Goal: Task Accomplishment & Management: Use online tool/utility

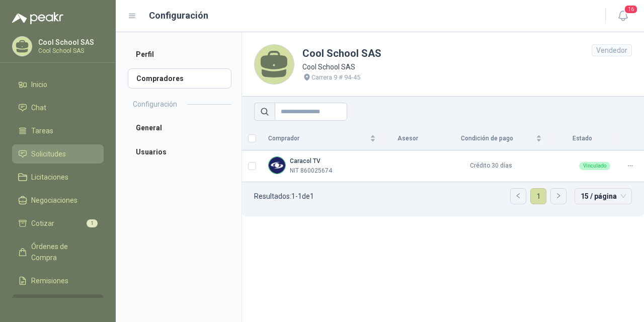
click at [49, 155] on span "Solicitudes" at bounding box center [48, 153] width 35 height 11
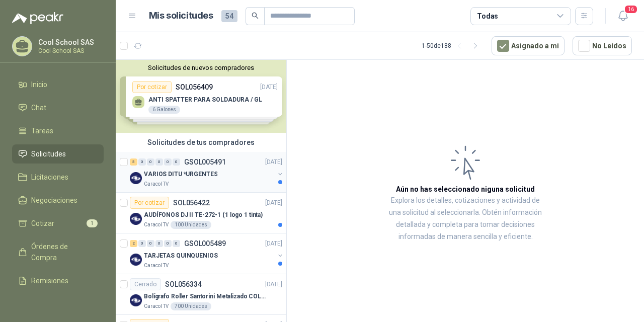
click at [196, 170] on p "VARIOS DITU *URGENTES" at bounding box center [180, 175] width 73 height 10
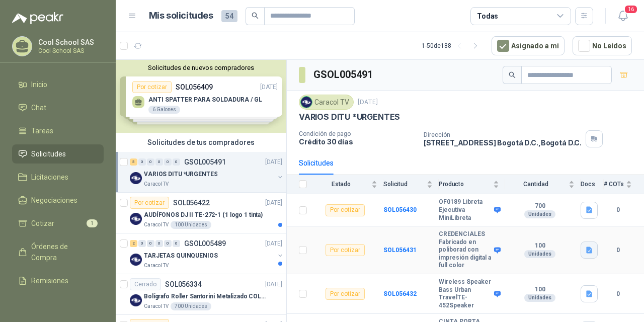
click at [585, 255] on icon "button" at bounding box center [589, 250] width 9 height 9
click at [547, 229] on button "VARIOS DITU.docx" at bounding box center [549, 231] width 68 height 11
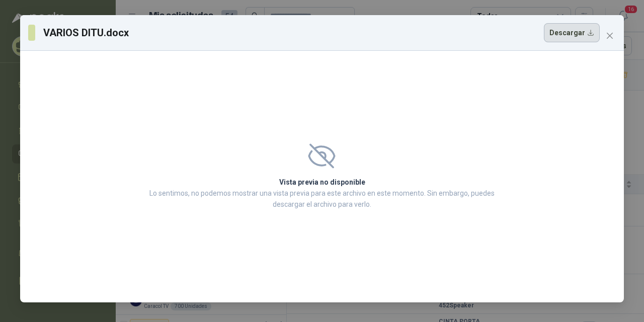
click at [572, 36] on button "Descargar" at bounding box center [572, 32] width 56 height 19
click at [609, 35] on icon "close" at bounding box center [610, 36] width 6 height 6
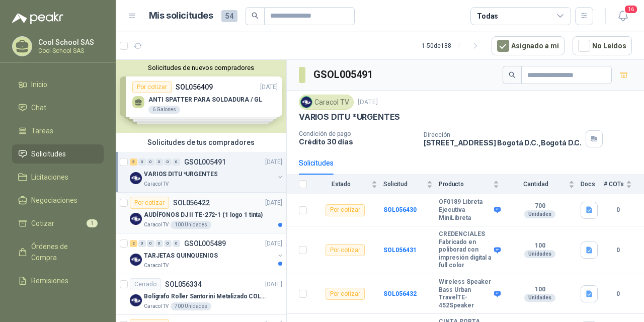
click at [162, 212] on p "AUDÍFONOS DJ II TE-272-1 (1 logo 1 tinta)" at bounding box center [203, 215] width 119 height 10
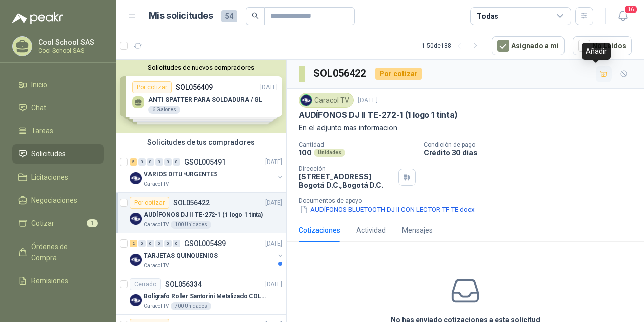
click at [600, 74] on icon "button" at bounding box center [603, 74] width 7 height 6
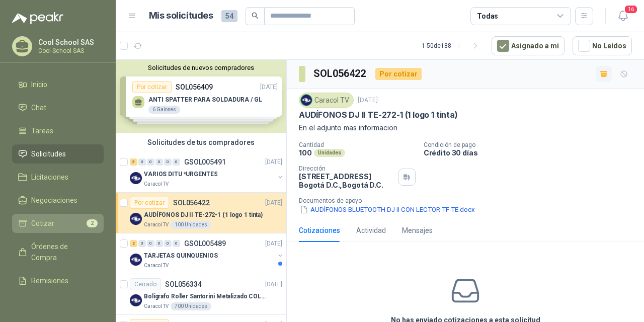
click at [39, 223] on span "Cotizar" at bounding box center [42, 223] width 23 height 11
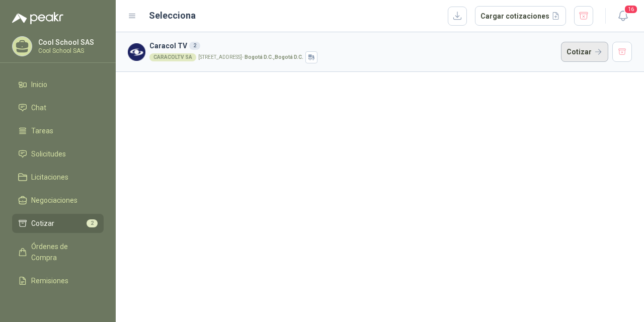
click at [586, 51] on button "Cotizar" at bounding box center [584, 52] width 47 height 20
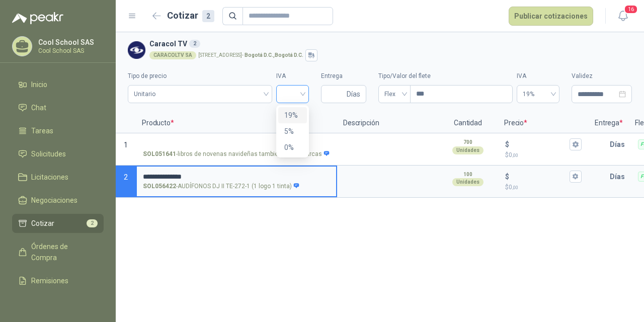
click at [305, 93] on div at bounding box center [292, 94] width 33 height 18
type input "**********"
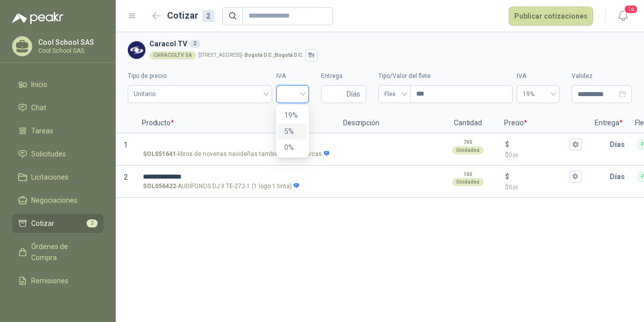
click at [293, 131] on div "5%" at bounding box center [292, 131] width 17 height 11
click at [332, 88] on input "Entrega" at bounding box center [336, 94] width 18 height 17
type input "*"
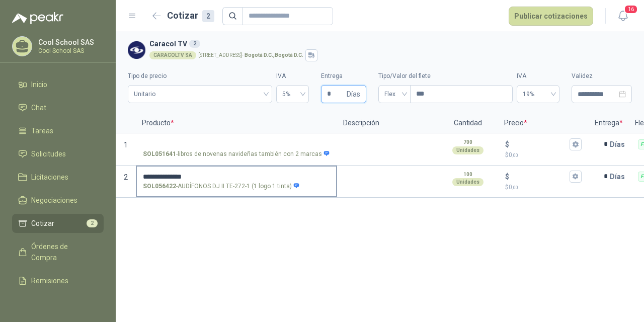
type input "*"
click at [204, 178] on input "**********" at bounding box center [236, 177] width 187 height 8
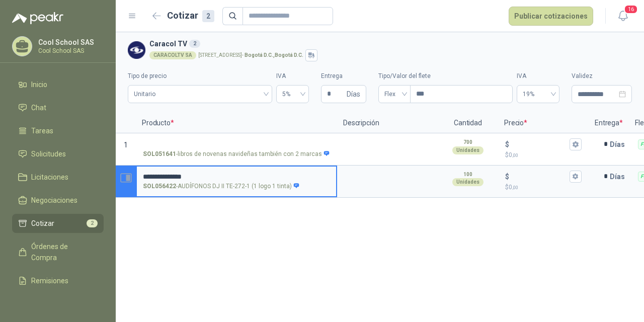
drag, startPoint x: 203, startPoint y: 176, endPoint x: 135, endPoint y: 175, distance: 68.4
click at [135, 175] on section "**********" at bounding box center [380, 182] width 528 height 32
click at [370, 183] on textarea at bounding box center [387, 178] width 99 height 23
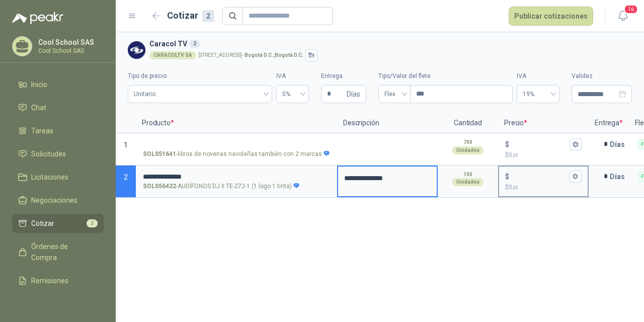
click at [533, 175] on input "$ $ 0 ,00" at bounding box center [539, 177] width 56 height 8
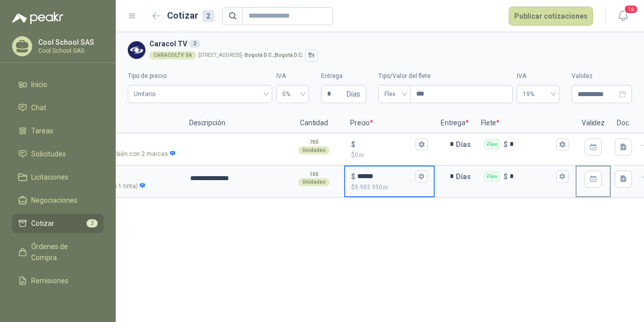
scroll to position [0, 157]
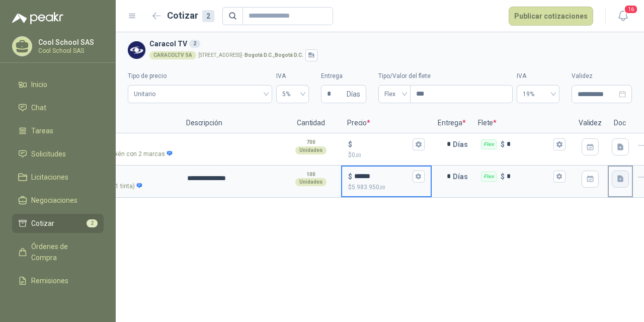
type input "******"
click at [617, 183] on icon "button" at bounding box center [620, 179] width 9 height 9
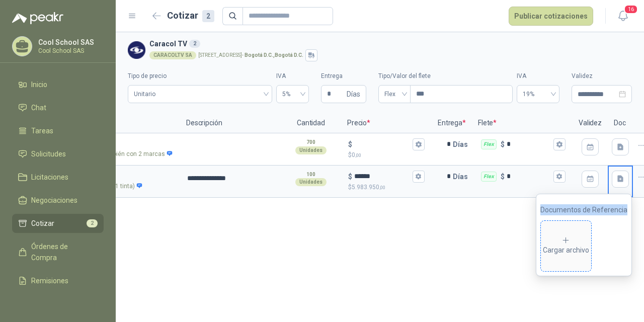
click at [562, 241] on div "Cargar archivo" at bounding box center [566, 246] width 46 height 20
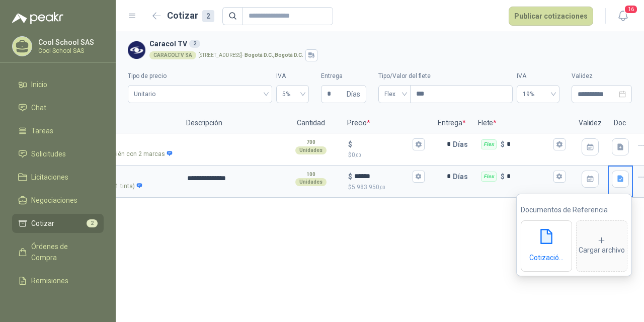
click at [462, 244] on div "**********" at bounding box center [380, 177] width 528 height 290
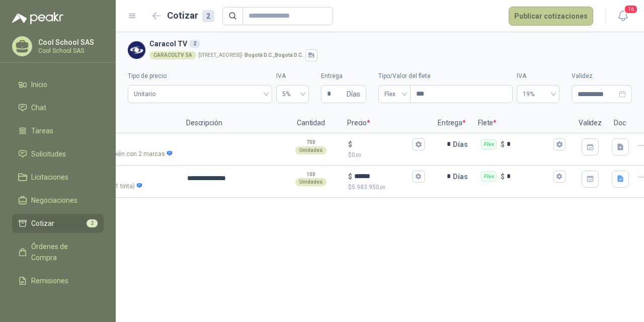
click at [561, 15] on button "Publicar cotizaciones" at bounding box center [551, 16] width 85 height 19
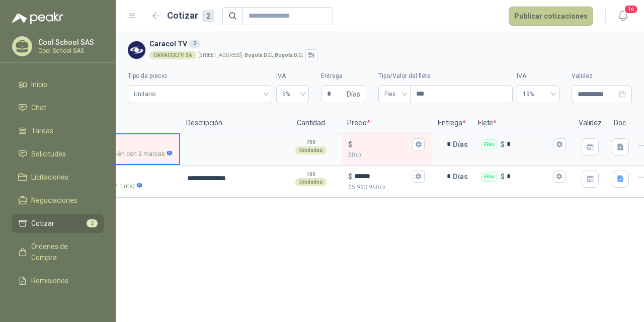
scroll to position [0, 27]
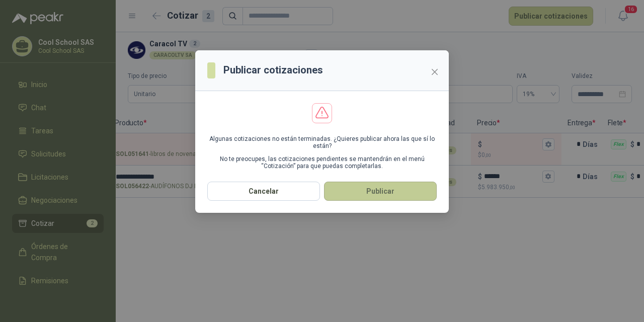
click at [401, 195] on button "Publicar" at bounding box center [380, 191] width 113 height 19
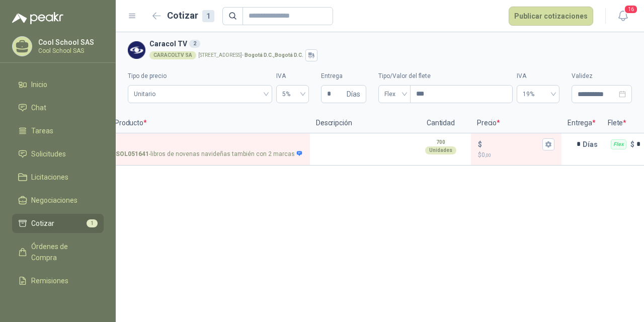
scroll to position [0, 0]
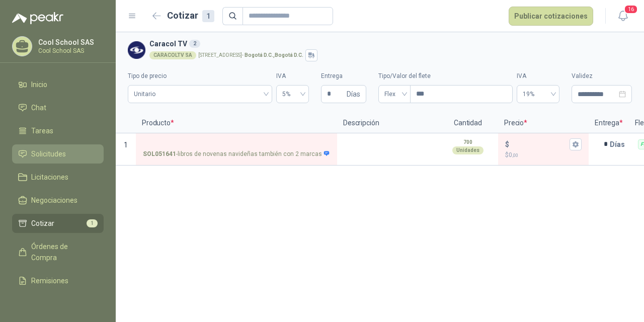
click at [53, 155] on span "Solicitudes" at bounding box center [48, 153] width 35 height 11
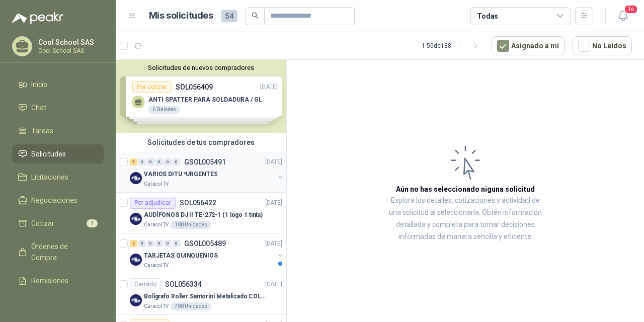
click at [185, 178] on p "VARIOS DITU *URGENTES" at bounding box center [180, 175] width 73 height 10
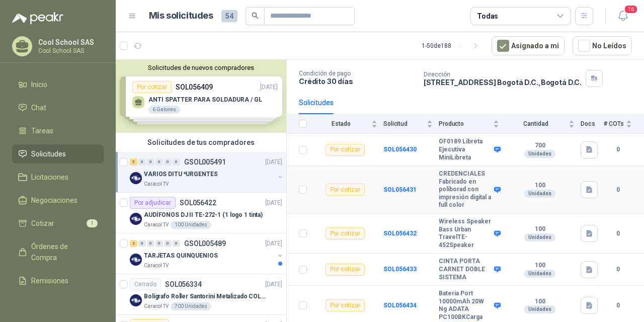
scroll to position [68, 0]
click at [184, 172] on p "VARIOS DITU *URGENTES" at bounding box center [180, 175] width 73 height 10
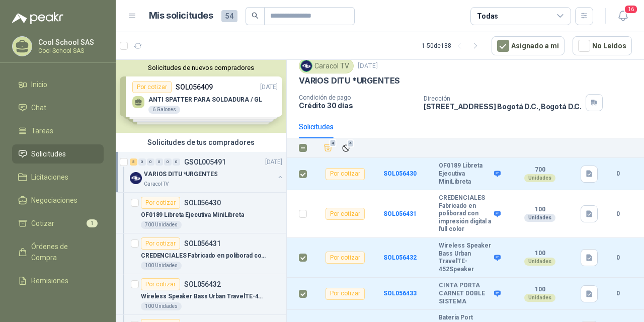
scroll to position [0, 0]
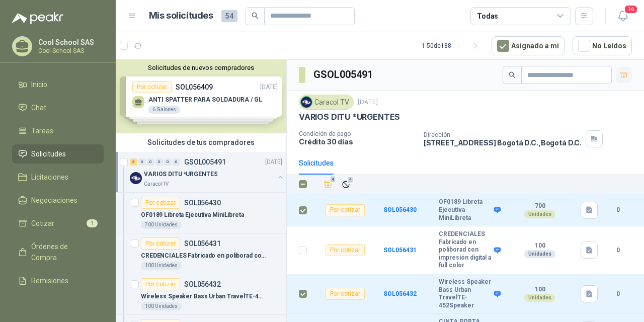
click at [620, 75] on icon "button" at bounding box center [623, 75] width 7 height 6
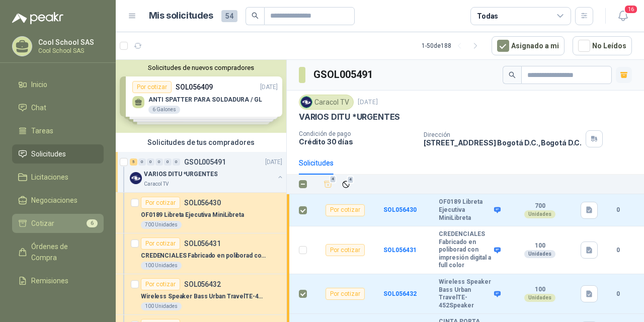
click at [39, 227] on span "Cotizar" at bounding box center [42, 223] width 23 height 11
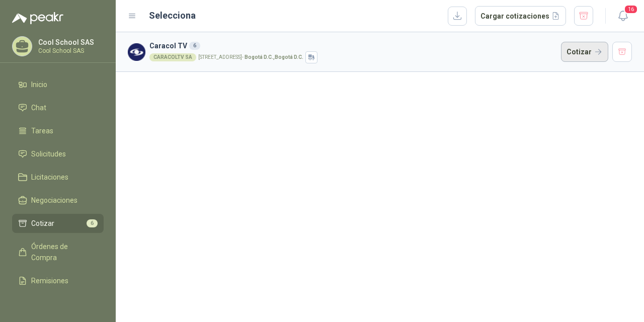
click at [585, 48] on button "Cotizar" at bounding box center [584, 52] width 47 height 20
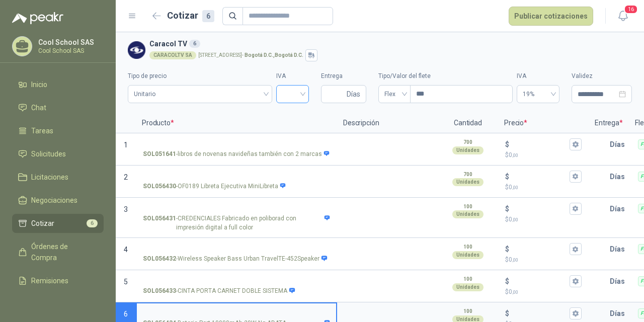
click at [288, 90] on input "search" at bounding box center [292, 93] width 21 height 15
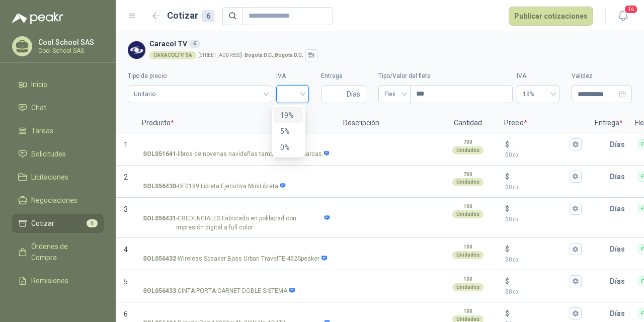
click at [289, 117] on div "19%" at bounding box center [288, 115] width 17 height 11
click at [328, 94] on input "Entrega" at bounding box center [336, 94] width 18 height 17
type input "*"
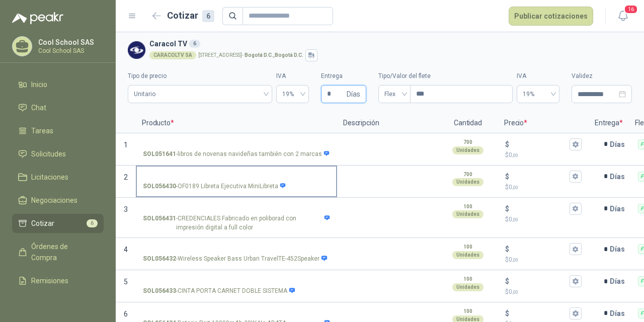
type input "*"
click at [216, 174] on input "SOL056430 - OF0189 Libreta Ejecutiva MiniLibreta" at bounding box center [236, 177] width 187 height 8
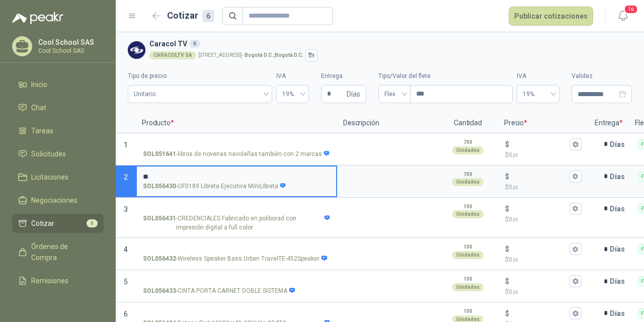
type input "*"
drag, startPoint x: 227, startPoint y: 177, endPoint x: 141, endPoint y: 177, distance: 85.5
click at [141, 177] on label "**********" at bounding box center [236, 181] width 199 height 29
type input "**********"
click at [368, 177] on textarea at bounding box center [387, 178] width 99 height 23
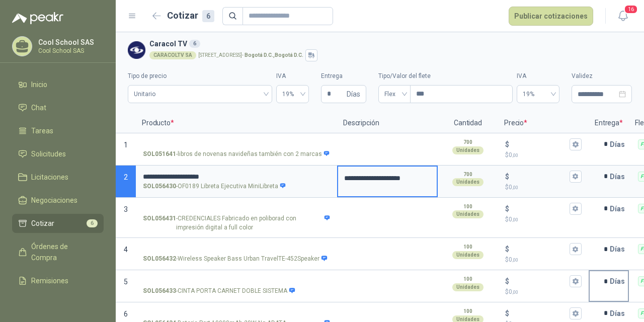
click at [616, 281] on p "Días" at bounding box center [619, 281] width 19 height 20
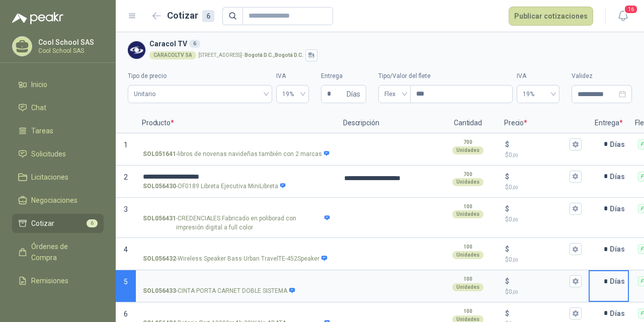
click at [609, 281] on input "*" at bounding box center [600, 281] width 20 height 20
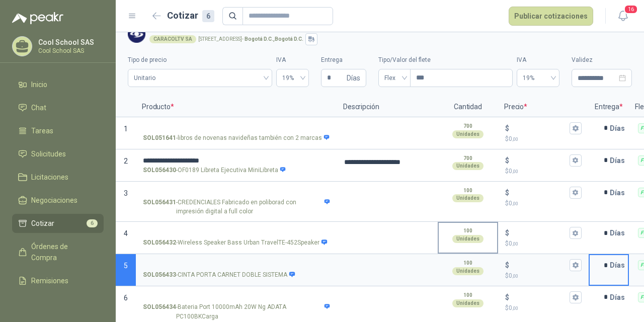
scroll to position [18, 0]
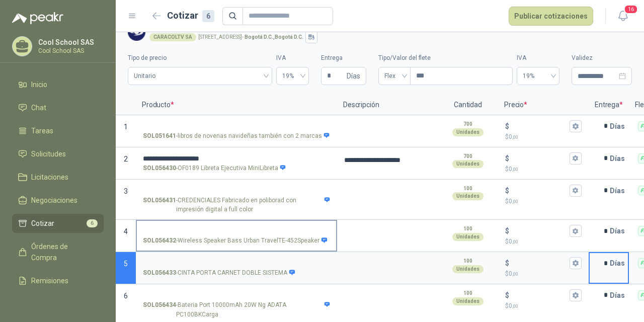
type input "*"
click at [221, 241] on p "SOL056432 - Wireless Speaker Bass Urban TravelTE-452Speaker" at bounding box center [235, 241] width 185 height 10
click at [221, 235] on input "SOL056432 - Wireless Speaker Bass Urban TravelTE-452Speaker" at bounding box center [236, 231] width 187 height 8
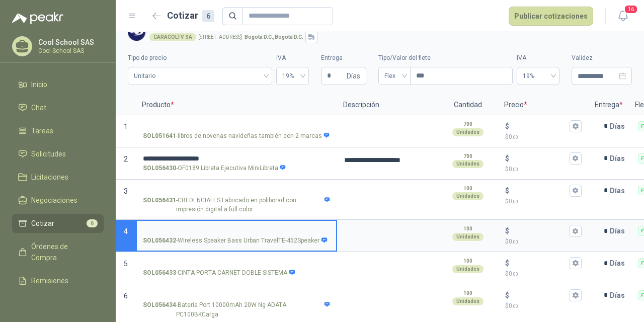
click at [214, 228] on input "SOL056432 - Wireless Speaker Bass Urban TravelTE-452Speaker" at bounding box center [236, 231] width 187 height 8
drag, startPoint x: 233, startPoint y: 228, endPoint x: 144, endPoint y: 228, distance: 89.1
click at [144, 228] on input "**********" at bounding box center [236, 231] width 187 height 8
type input "**********"
click at [379, 235] on textarea at bounding box center [387, 232] width 99 height 23
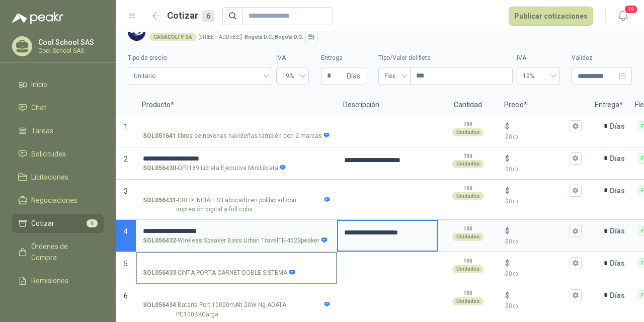
click at [219, 257] on label "SOL056433 - CINTA PORTA CARNET DOBLE SISTEMA" at bounding box center [236, 267] width 199 height 29
click at [219, 260] on input "SOL056433 - CINTA PORTA CARNET DOBLE SISTEMA" at bounding box center [236, 264] width 187 height 8
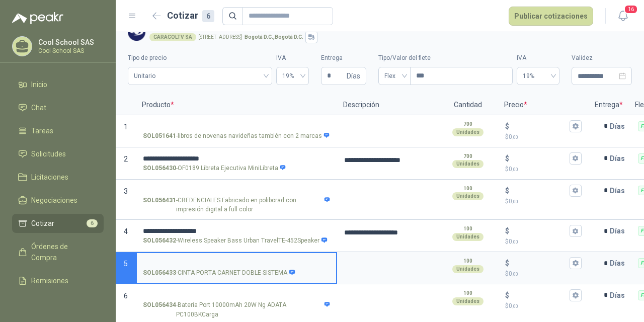
click at [218, 261] on input "SOL056433 - CINTA PORTA CARNET DOBLE SISTEMA" at bounding box center [236, 264] width 187 height 8
drag, startPoint x: 214, startPoint y: 261, endPoint x: 143, endPoint y: 260, distance: 70.5
click at [143, 260] on input "**********" at bounding box center [236, 264] width 187 height 8
type input "**********"
click at [371, 267] on textarea at bounding box center [387, 264] width 99 height 23
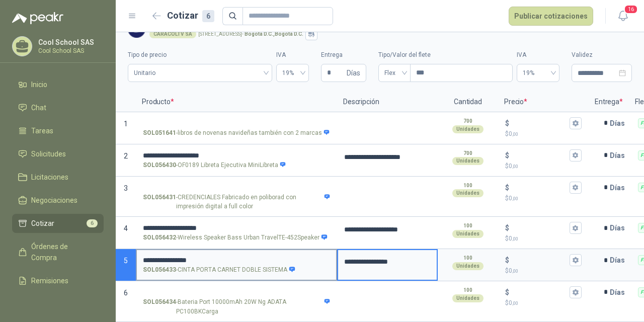
scroll to position [29, 0]
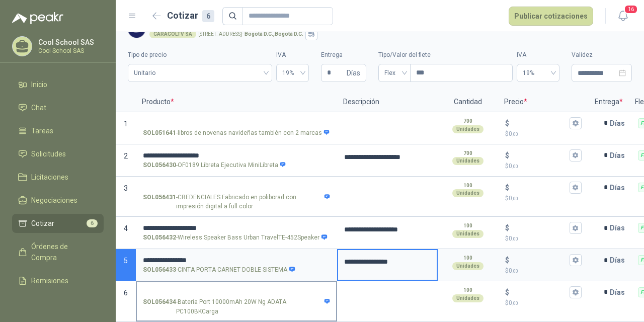
click at [221, 282] on label "SOL056434 - Bateria Port 10000mAh 20W Ng ADATA PC100BKCarga" at bounding box center [236, 301] width 199 height 38
click at [221, 289] on input "SOL056434 - Bateria Port 10000mAh 20W Ng ADATA PC100BKCarga" at bounding box center [236, 293] width 187 height 8
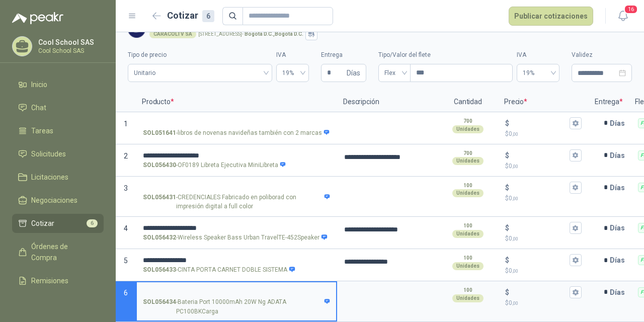
click at [220, 289] on input "SOL056434 - Bateria Port 10000mAh 20W Ng ADATA PC100BKCarga" at bounding box center [236, 293] width 187 height 8
drag, startPoint x: 210, startPoint y: 284, endPoint x: 145, endPoint y: 284, distance: 64.9
click at [145, 289] on input "**********" at bounding box center [236, 293] width 187 height 8
type input "**********"
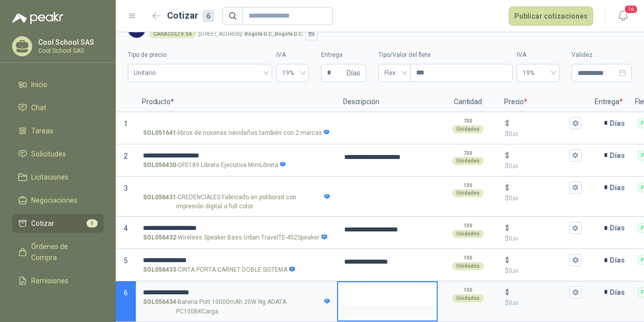
click at [374, 286] on textarea at bounding box center [387, 293] width 99 height 23
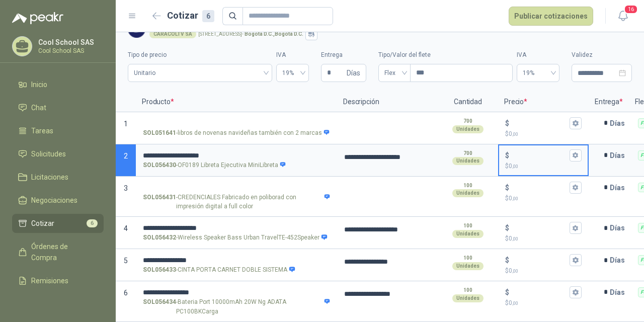
click at [524, 151] on input "$ $ 0 ,00" at bounding box center [539, 155] width 56 height 8
type input "*****"
click at [528, 224] on input "$ $ 0 ,00" at bounding box center [539, 228] width 56 height 8
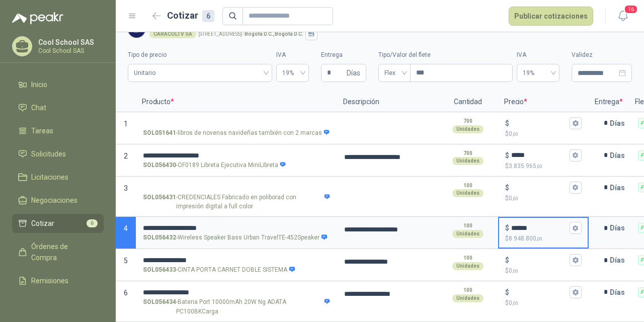
type input "******"
click at [529, 257] on input "$ $ 0 ,00" at bounding box center [539, 261] width 56 height 8
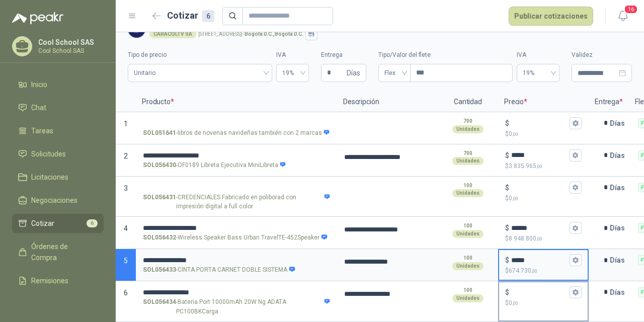
type input "*****"
click at [525, 288] on input "$ $ 0 ,00" at bounding box center [539, 292] width 56 height 8
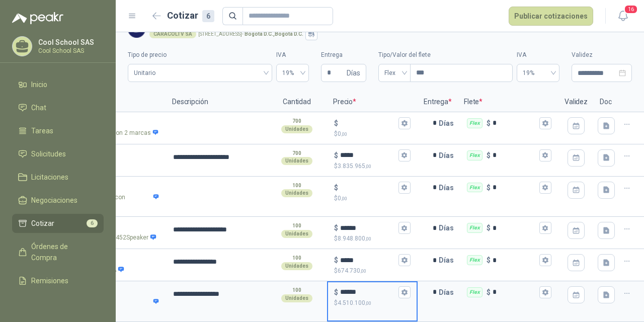
scroll to position [0, 182]
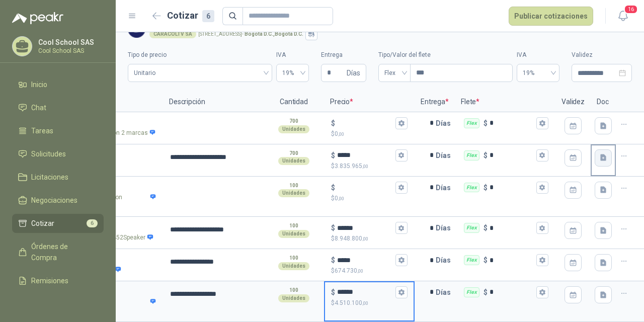
type input "******"
click at [599, 153] on icon "button" at bounding box center [603, 157] width 9 height 9
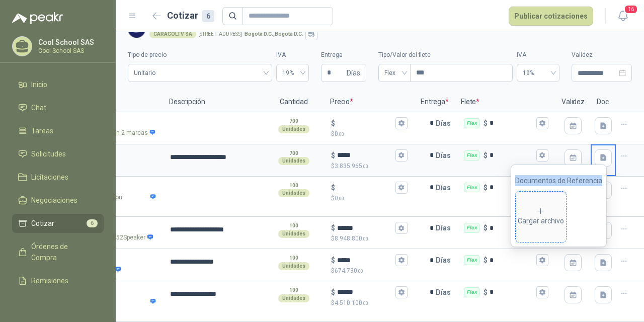
click at [542, 214] on icon at bounding box center [540, 211] width 9 height 9
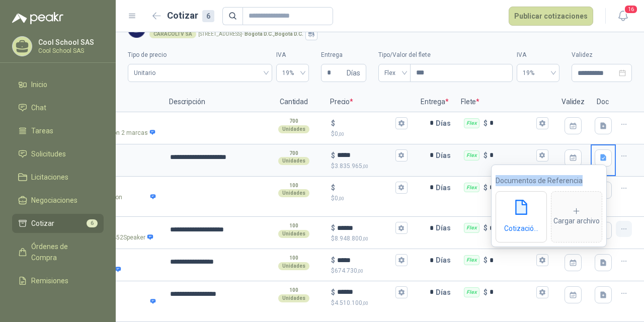
click at [624, 222] on button "button" at bounding box center [624, 229] width 16 height 16
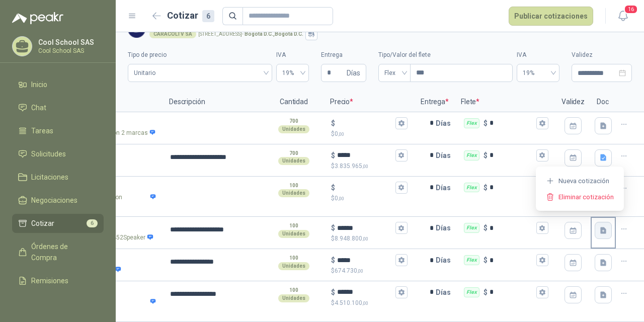
click at [599, 226] on icon "button" at bounding box center [603, 230] width 9 height 9
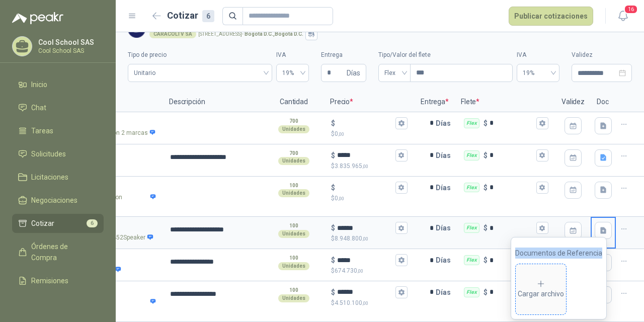
click at [545, 285] on icon at bounding box center [540, 283] width 9 height 9
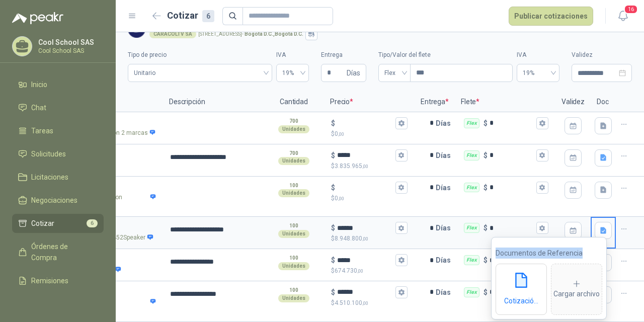
click at [634, 197] on div at bounding box center [630, 197] width 28 height 41
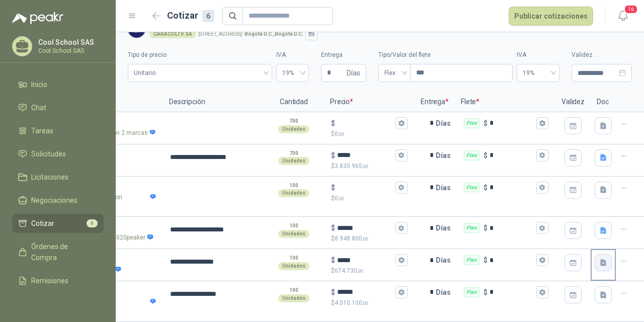
click at [600, 259] on icon "button" at bounding box center [603, 262] width 6 height 7
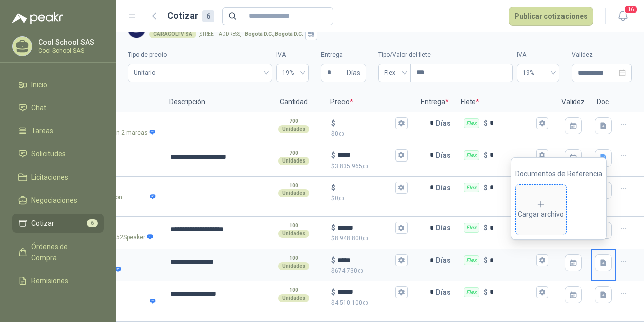
click at [552, 213] on div "Cargar archivo" at bounding box center [541, 210] width 46 height 20
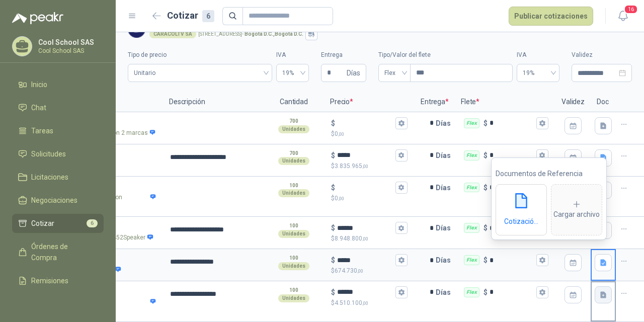
click at [599, 291] on icon "button" at bounding box center [603, 295] width 9 height 9
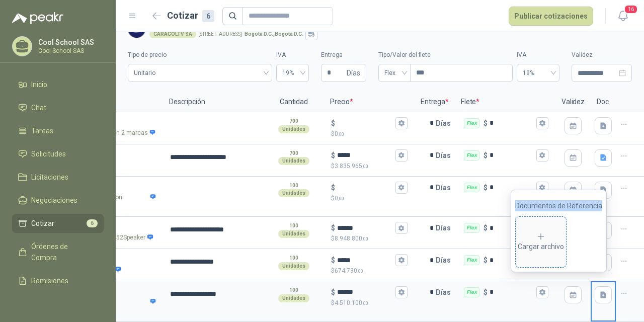
click at [553, 239] on div "Cargar archivo" at bounding box center [541, 242] width 46 height 20
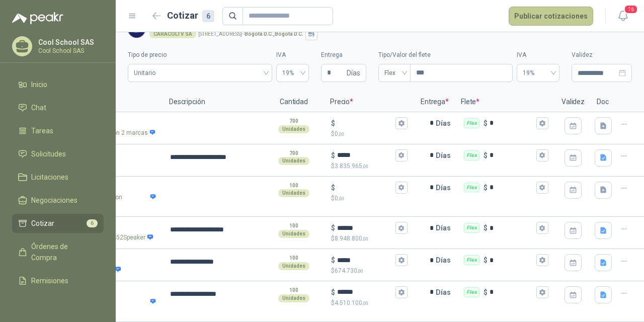
click at [570, 17] on button "Publicar cotizaciones" at bounding box center [551, 16] width 85 height 19
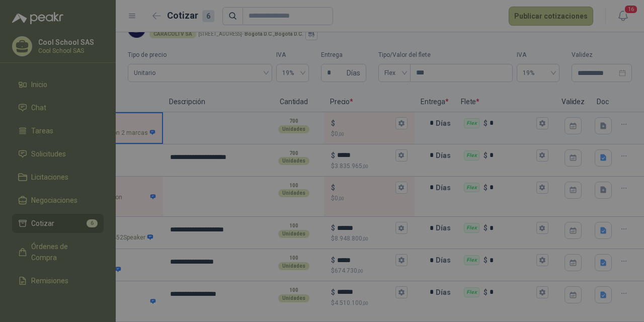
scroll to position [0, 27]
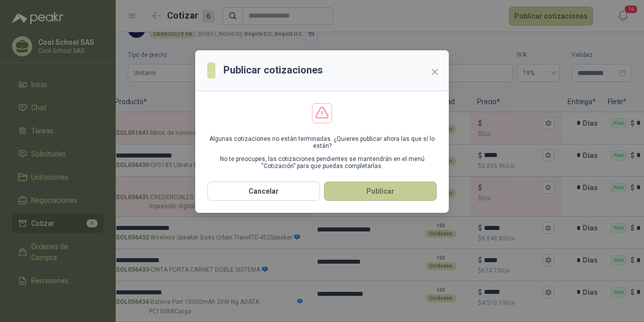
click at [398, 188] on button "Publicar" at bounding box center [380, 191] width 113 height 19
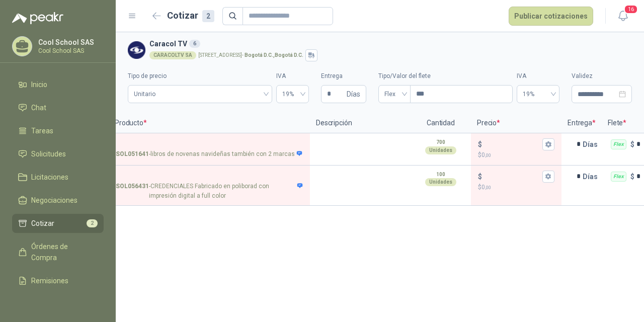
scroll to position [0, 0]
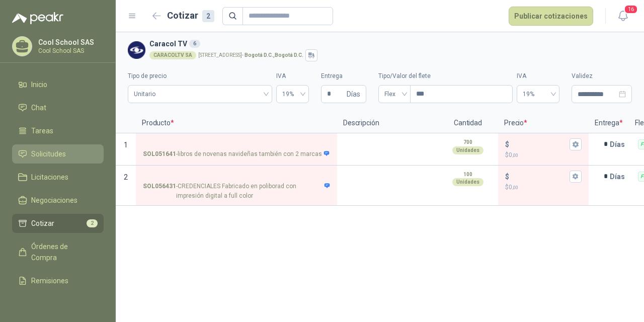
click at [47, 157] on span "Solicitudes" at bounding box center [48, 153] width 35 height 11
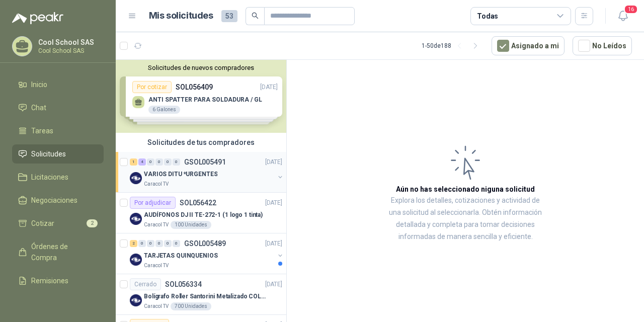
click at [186, 174] on p "VARIOS DITU *URGENTES" at bounding box center [180, 175] width 73 height 10
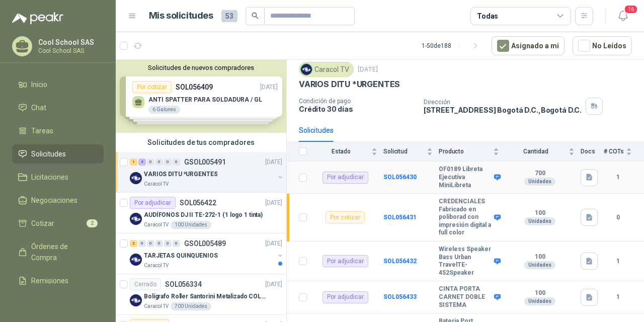
scroll to position [68, 0]
